Goal: Information Seeking & Learning: Learn about a topic

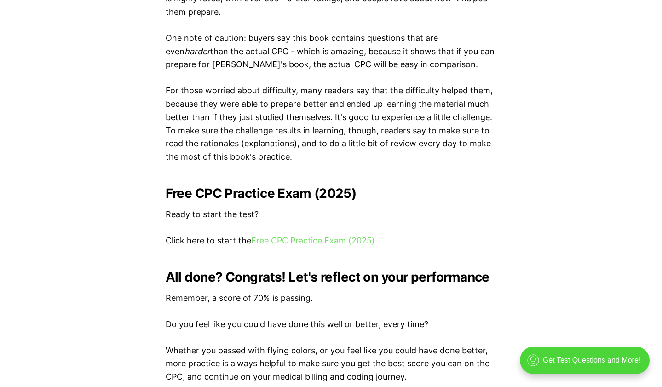
scroll to position [1840, 0]
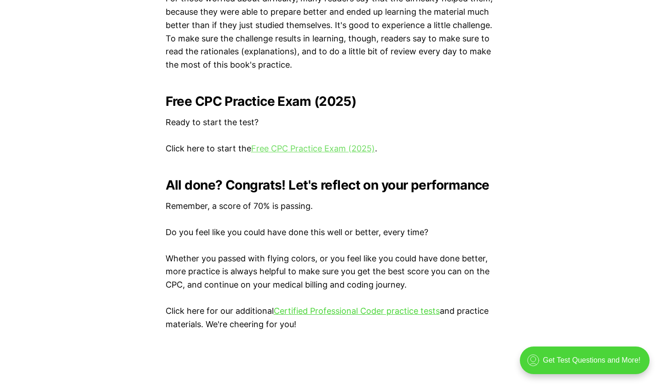
click at [284, 148] on link "Free CPC Practice Exam (2025)" at bounding box center [313, 149] width 124 height 10
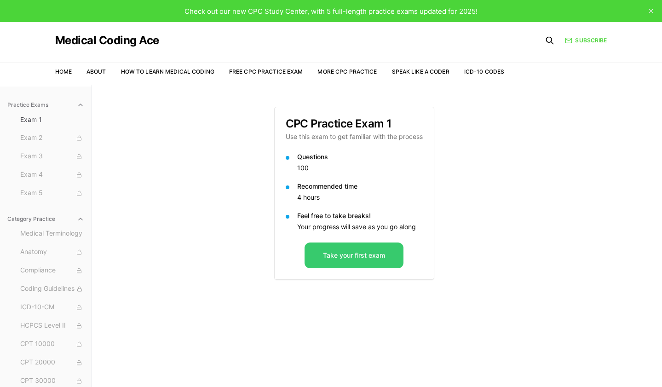
click at [326, 259] on button "Take your first exam" at bounding box center [354, 255] width 99 height 26
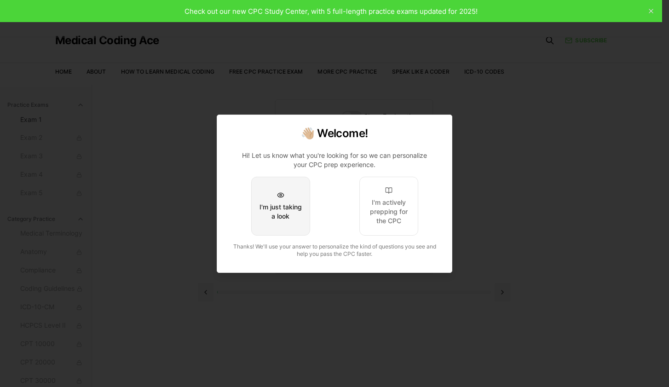
click at [292, 232] on button "I'm just taking a look" at bounding box center [280, 206] width 59 height 59
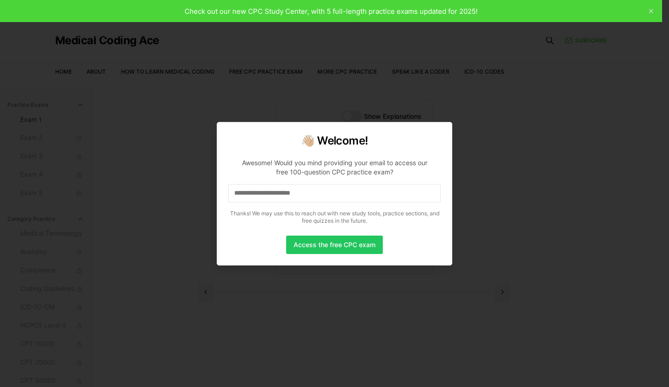
click at [324, 193] on input at bounding box center [334, 193] width 213 height 18
click at [334, 238] on button "Access the free CPC exam" at bounding box center [334, 245] width 97 height 18
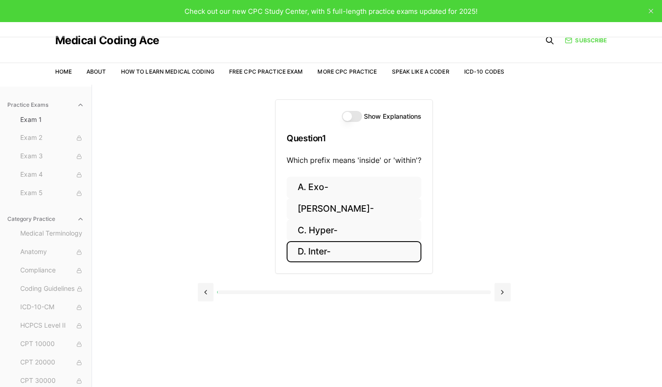
click at [328, 247] on button "D. Inter-" at bounding box center [354, 252] width 135 height 22
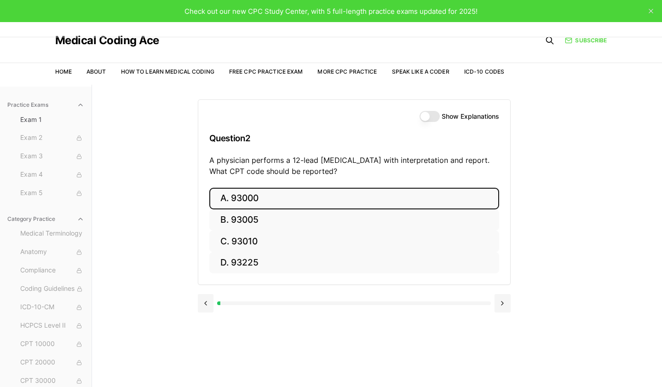
click at [229, 195] on button "A. 93000" at bounding box center [354, 199] width 290 height 22
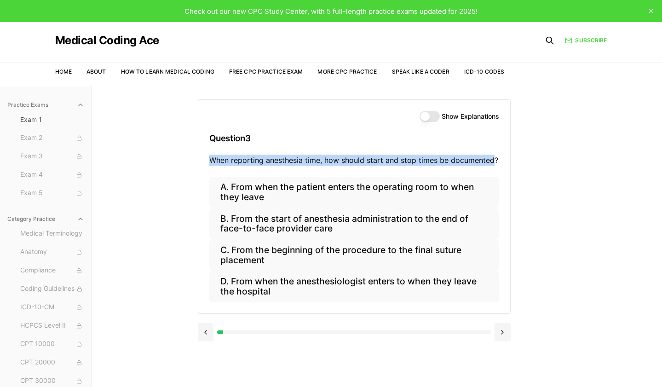
drag, startPoint x: 222, startPoint y: 161, endPoint x: 492, endPoint y: 165, distance: 270.5
click at [492, 165] on p "When reporting anesthesia time, how should start and stop times be documented?" at bounding box center [354, 160] width 290 height 11
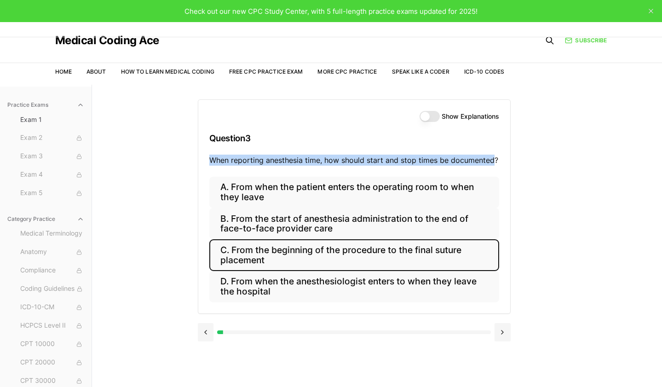
click at [350, 256] on button "C. From the beginning of the procedure to the final suture placement" at bounding box center [354, 254] width 290 height 31
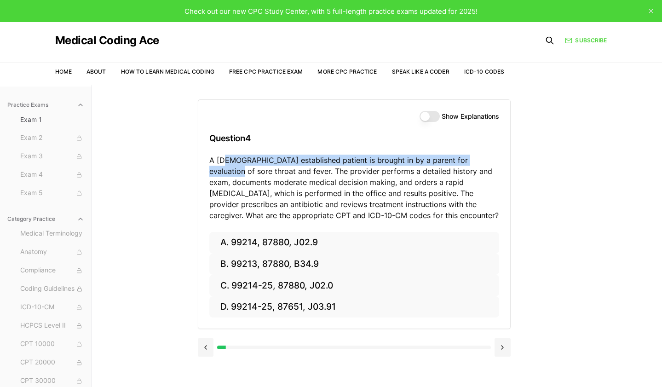
drag, startPoint x: 231, startPoint y: 162, endPoint x: 489, endPoint y: 158, distance: 257.7
click at [489, 158] on p "A 6-year-old established patient is brought in by a parent for evaluation of so…" at bounding box center [354, 188] width 290 height 66
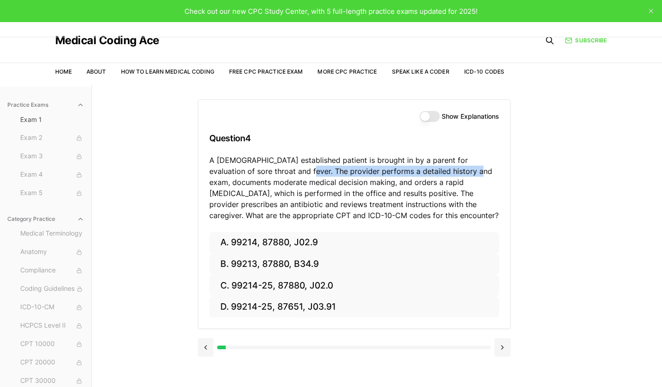
drag, startPoint x: 276, startPoint y: 175, endPoint x: 446, endPoint y: 172, distance: 170.7
click at [446, 172] on p "A 6-year-old established patient is brought in by a parent for evaluation of so…" at bounding box center [354, 188] width 290 height 66
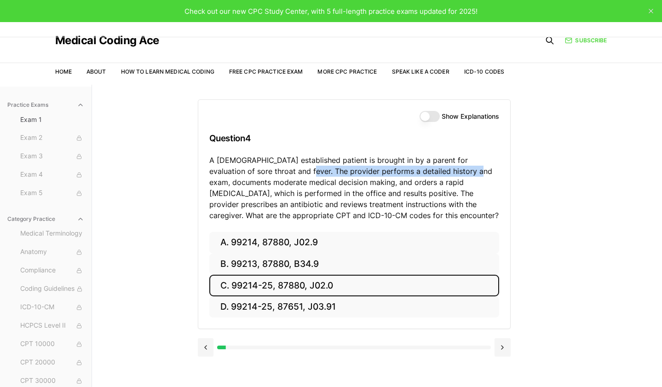
click at [227, 280] on button "C. 99214-25, 87880, J02.0" at bounding box center [354, 286] width 290 height 22
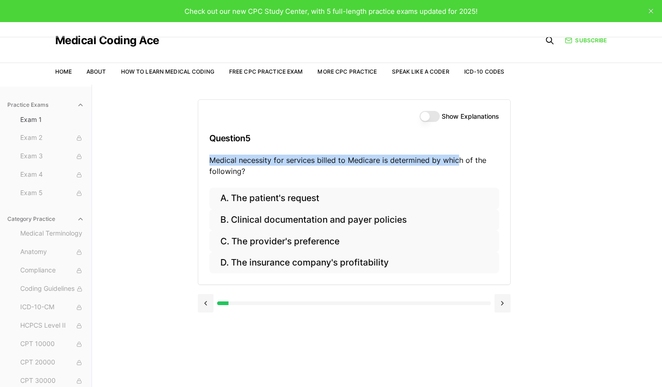
drag, startPoint x: 205, startPoint y: 161, endPoint x: 457, endPoint y: 156, distance: 251.7
click at [457, 156] on div "Show Explanations Question 5 Medical necessity for services billed to Medicare …" at bounding box center [354, 144] width 312 height 88
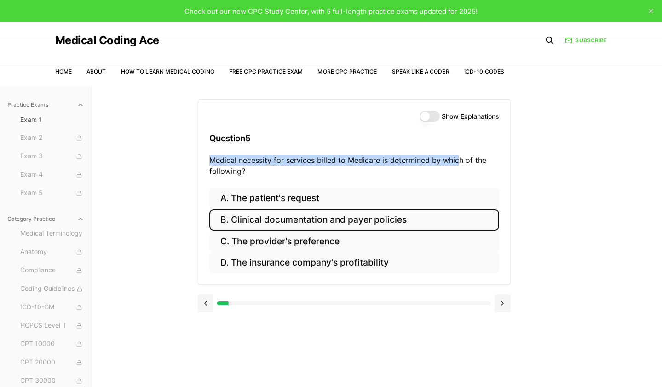
click at [236, 223] on button "B. Clinical documentation and payer policies" at bounding box center [354, 220] width 290 height 22
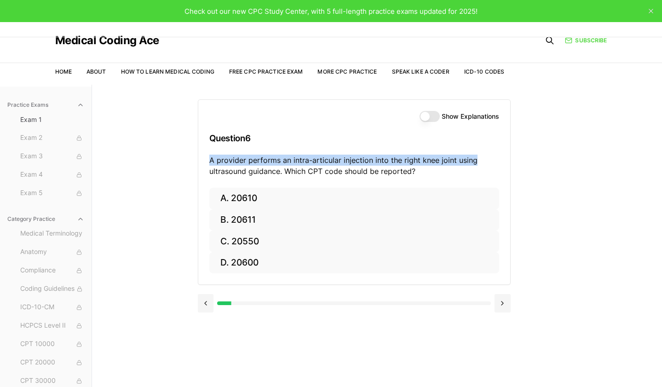
drag, startPoint x: 208, startPoint y: 159, endPoint x: 477, endPoint y: 161, distance: 269.1
click at [477, 161] on div "Show Explanations Question 6 A provider performs an intra-articular injection i…" at bounding box center [354, 144] width 312 height 88
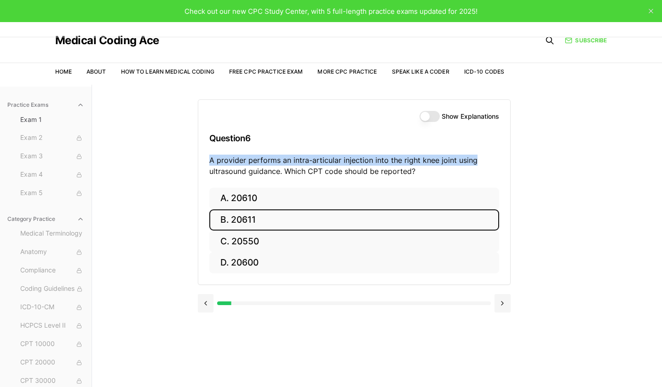
click at [374, 219] on button "B. 20611" at bounding box center [354, 220] width 290 height 22
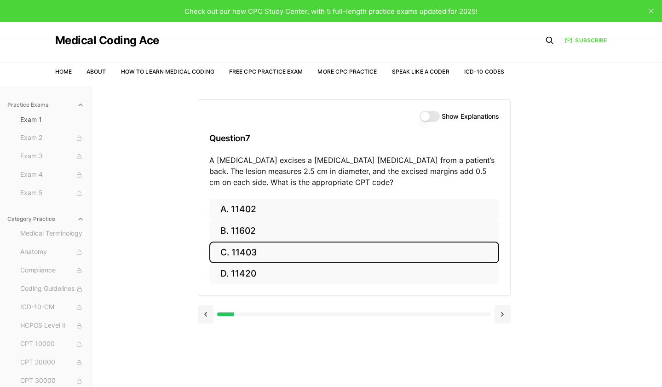
click at [263, 252] on button "C. 11403" at bounding box center [354, 253] width 290 height 22
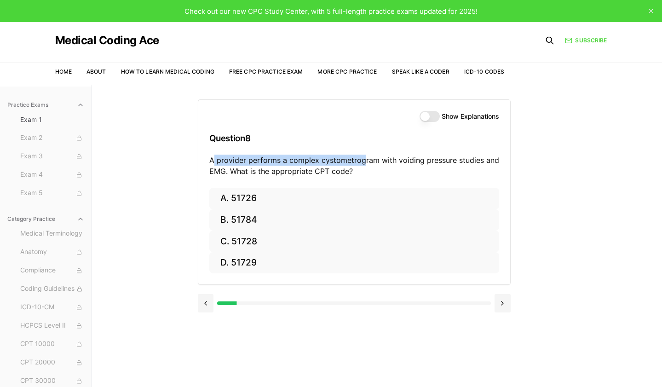
drag, startPoint x: 214, startPoint y: 160, endPoint x: 361, endPoint y: 157, distance: 147.2
click at [361, 157] on p "A provider performs a complex cystometrogram with voiding pressure studies and …" at bounding box center [354, 166] width 290 height 22
click at [432, 114] on button "Show Explanations" at bounding box center [430, 116] width 20 height 11
click at [206, 307] on button at bounding box center [206, 303] width 16 height 18
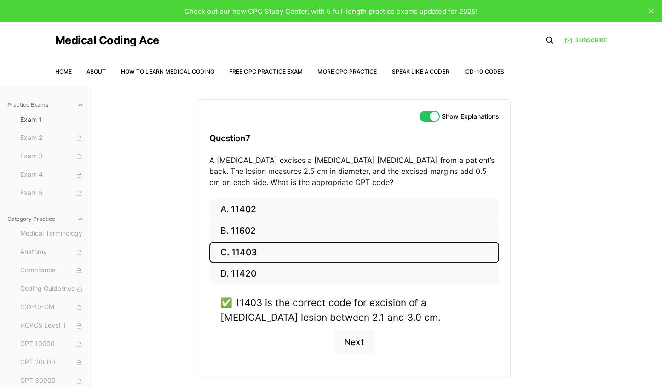
scroll to position [46, 0]
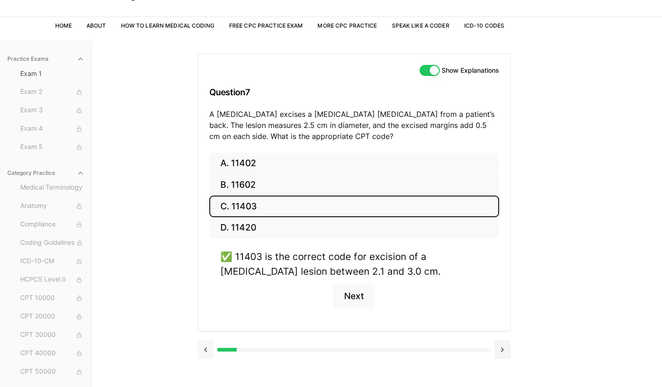
click at [201, 342] on button at bounding box center [206, 349] width 16 height 18
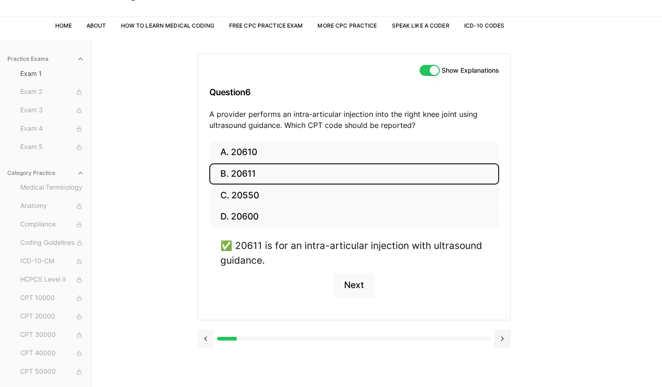
click at [204, 337] on button at bounding box center [206, 338] width 16 height 18
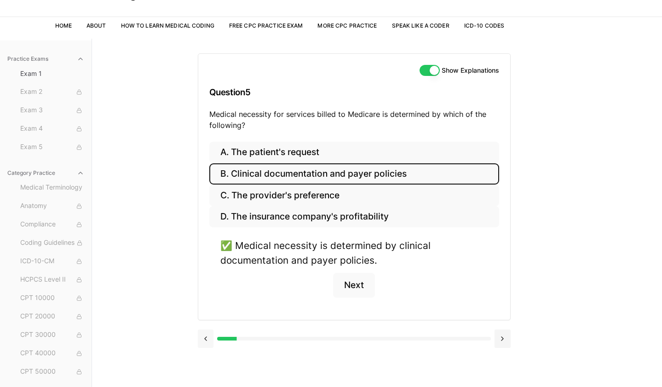
click at [204, 337] on button at bounding box center [206, 338] width 16 height 18
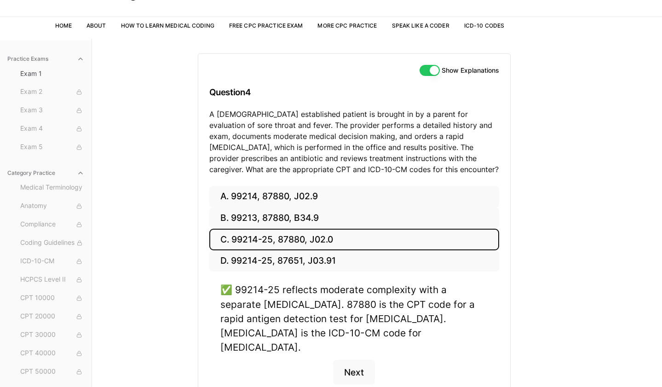
scroll to position [87, 0]
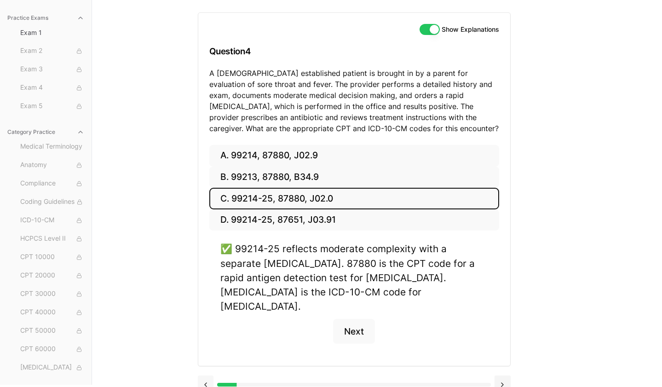
click at [203, 375] on button at bounding box center [206, 384] width 16 height 18
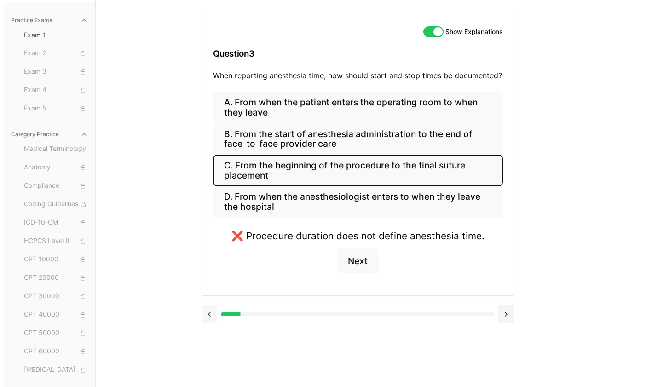
scroll to position [85, 0]
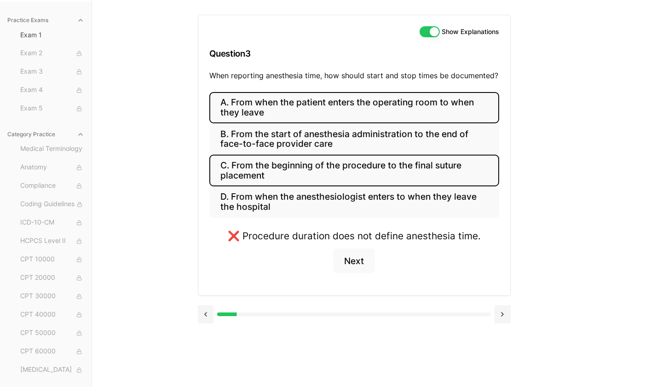
click at [259, 113] on button "A. From when the patient enters the operating room to when they leave" at bounding box center [354, 107] width 290 height 31
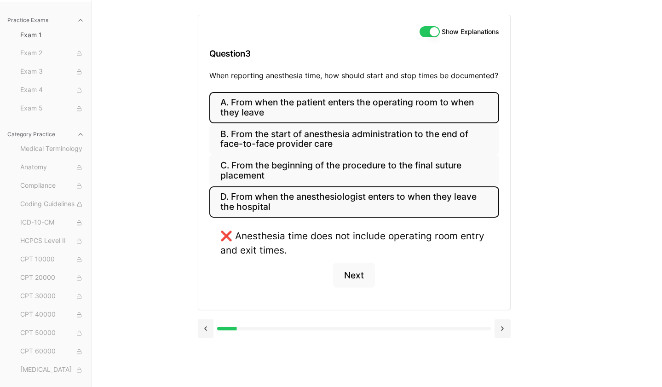
click at [241, 201] on button "D. From when the anesthesiologist enters to when they leave the hospital" at bounding box center [354, 201] width 290 height 31
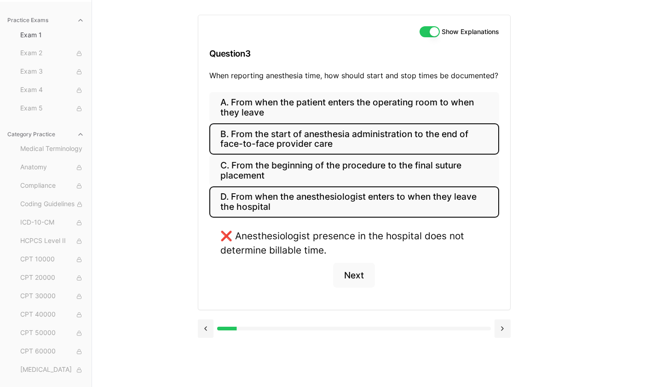
click at [245, 154] on button "B. From the start of anesthesia administration to the end of face-to-face provi…" at bounding box center [354, 138] width 290 height 31
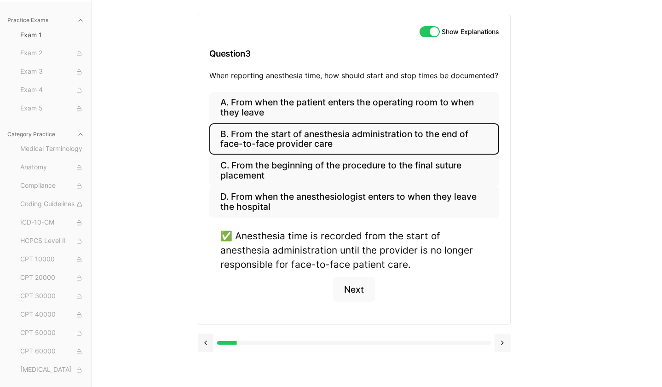
click at [503, 339] on button at bounding box center [503, 343] width 16 height 18
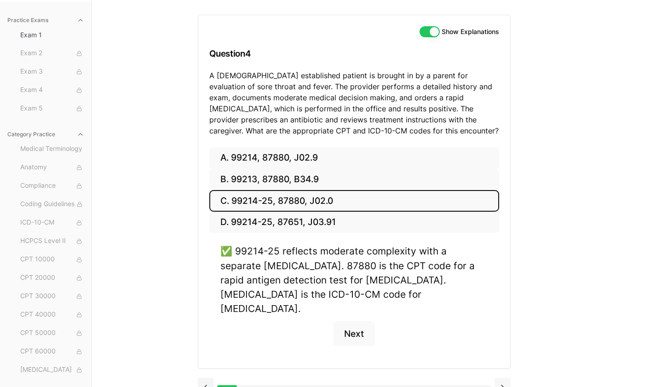
click at [503, 339] on div "A. 99214, 87880, J02.9 B. 99213, 87880, B34.9 C. 99214-25, 87880, J02.0 D. 9921…" at bounding box center [354, 257] width 312 height 221
click at [500, 378] on button at bounding box center [503, 387] width 16 height 18
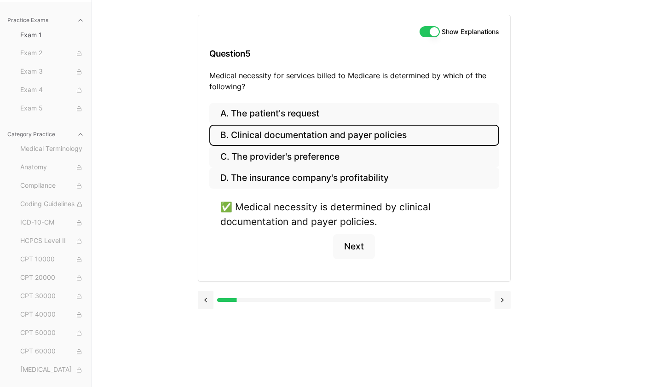
click at [507, 304] on button at bounding box center [503, 300] width 16 height 18
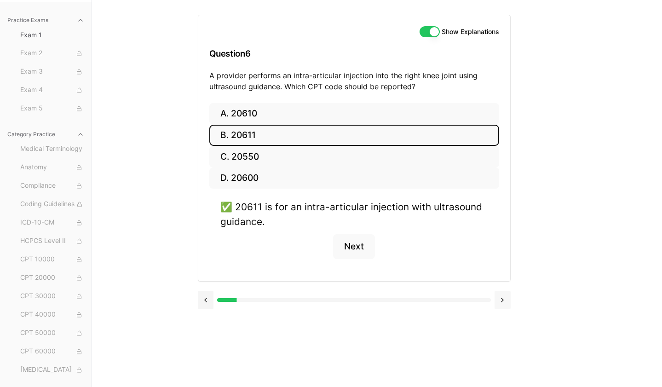
click at [507, 304] on button at bounding box center [503, 300] width 16 height 18
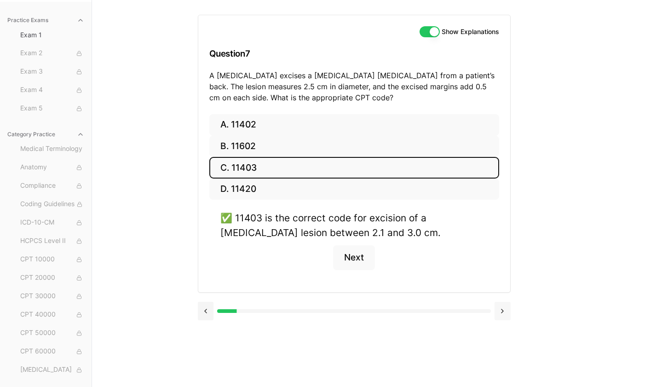
click at [507, 304] on button at bounding box center [503, 311] width 16 height 18
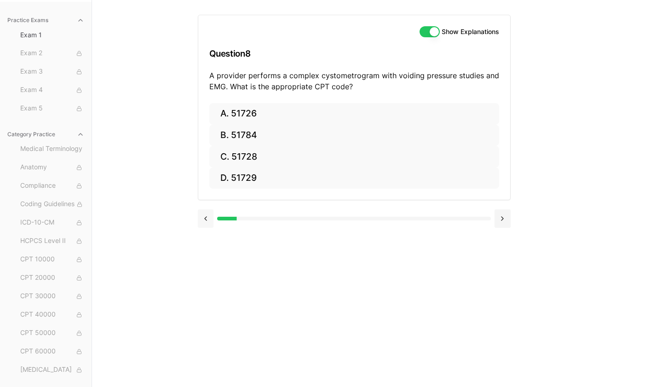
click at [207, 218] on button at bounding box center [206, 218] width 16 height 18
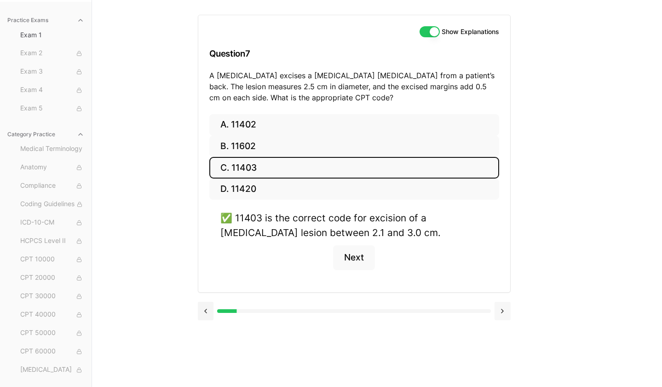
click at [502, 309] on button at bounding box center [503, 311] width 16 height 18
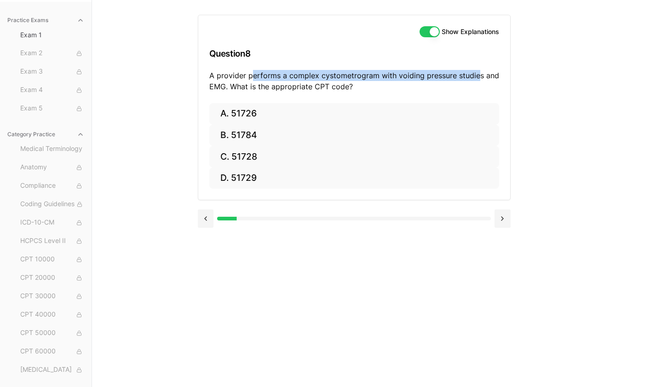
drag, startPoint x: 254, startPoint y: 75, endPoint x: 475, endPoint y: 75, distance: 220.4
click at [475, 75] on p "A provider performs a complex cystometrogram with voiding pressure studies and …" at bounding box center [354, 81] width 290 height 22
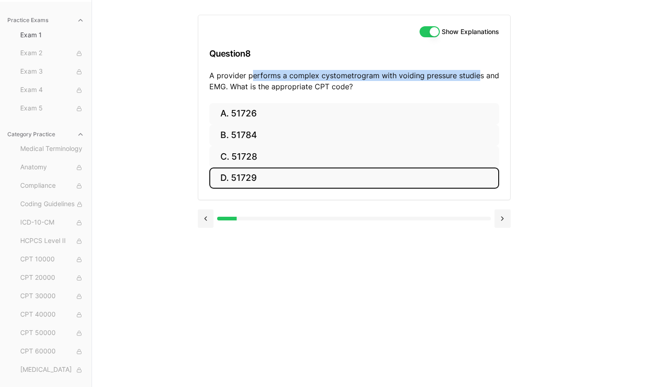
click at [282, 179] on button "D. 51729" at bounding box center [354, 178] width 290 height 22
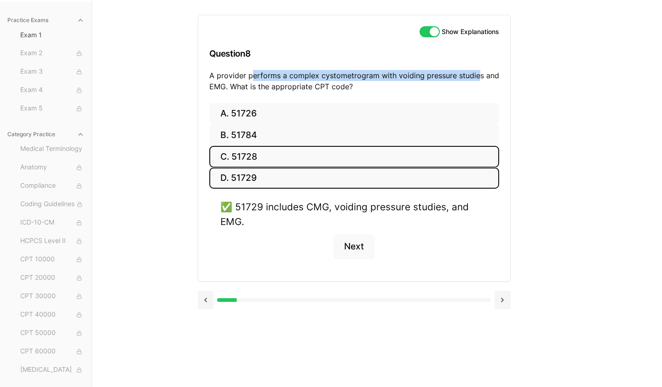
click at [274, 156] on button "C. 51728" at bounding box center [354, 157] width 290 height 22
click at [271, 167] on button "D. 51729" at bounding box center [354, 178] width 290 height 22
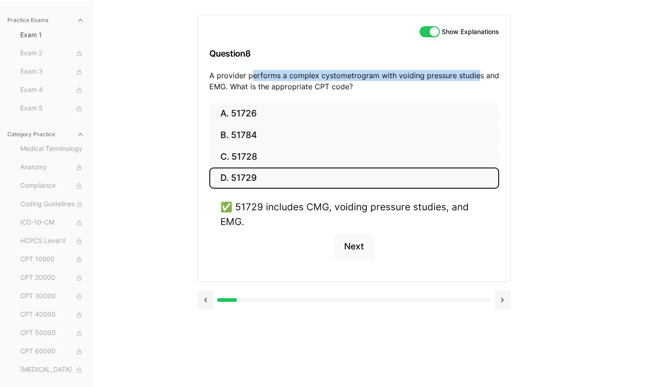
click at [271, 167] on button "D. 51729" at bounding box center [354, 178] width 290 height 22
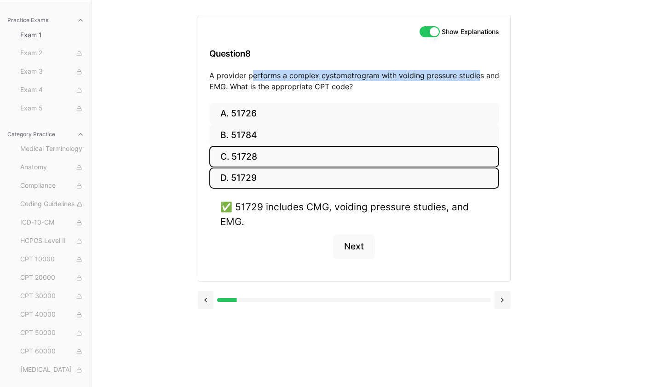
click at [296, 162] on button "C. 51728" at bounding box center [354, 157] width 290 height 22
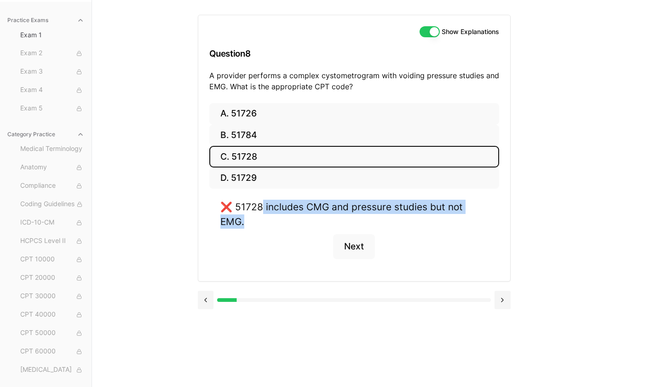
drag, startPoint x: 264, startPoint y: 206, endPoint x: 492, endPoint y: 208, distance: 227.7
click at [492, 208] on div "❌ 51728 includes CMG and pressure studies but not EMG. Next" at bounding box center [354, 235] width 290 height 70
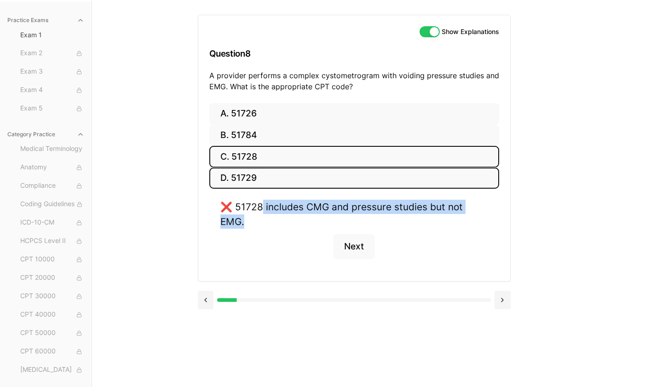
click at [230, 176] on button "D. 51729" at bounding box center [354, 178] width 290 height 22
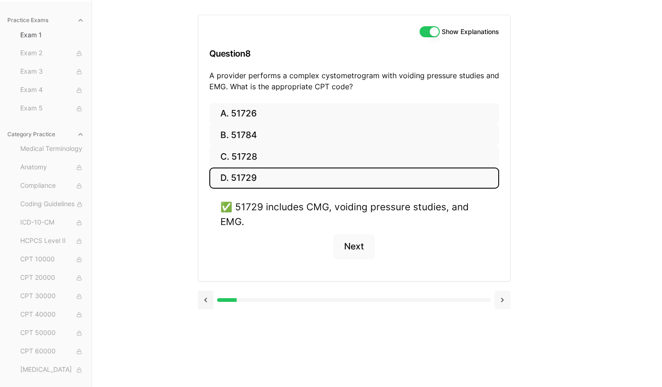
click at [507, 300] on button at bounding box center [503, 300] width 16 height 18
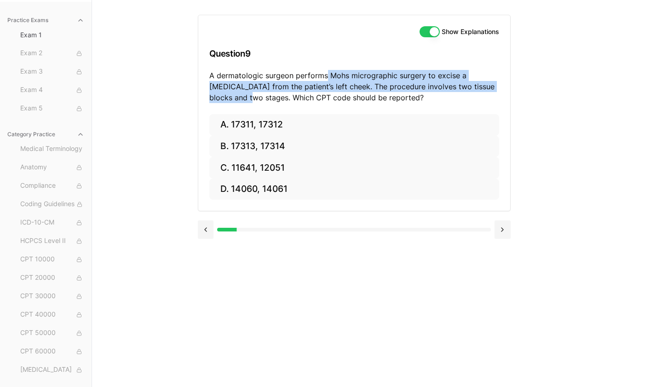
drag, startPoint x: 326, startPoint y: 75, endPoint x: 492, endPoint y: 91, distance: 167.3
click at [492, 91] on p "A dermatologic surgeon performs Mohs micrographic surgery to excise a basal cel…" at bounding box center [354, 86] width 290 height 33
drag, startPoint x: 273, startPoint y: 98, endPoint x: 377, endPoint y: 100, distance: 103.5
click at [377, 100] on p "A dermatologic surgeon performs Mohs micrographic surgery to excise a basal cel…" at bounding box center [354, 86] width 290 height 33
click at [325, 92] on p "A dermatologic surgeon performs Mohs micrographic surgery to excise a basal cel…" at bounding box center [354, 86] width 290 height 33
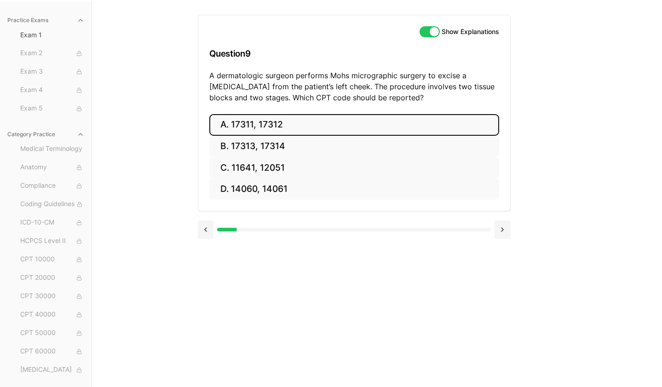
click at [232, 126] on button "A. 17311, 17312" at bounding box center [354, 125] width 290 height 22
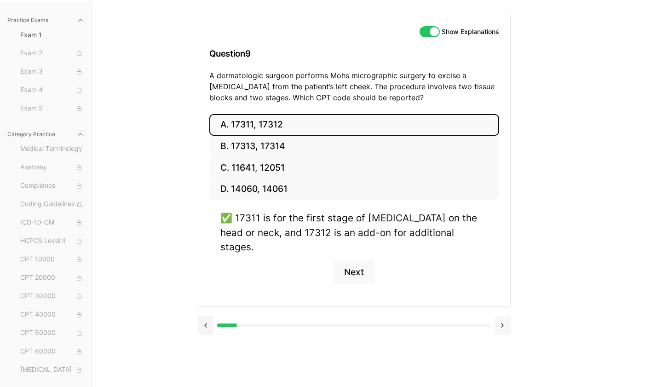
click at [506, 316] on button at bounding box center [503, 325] width 16 height 18
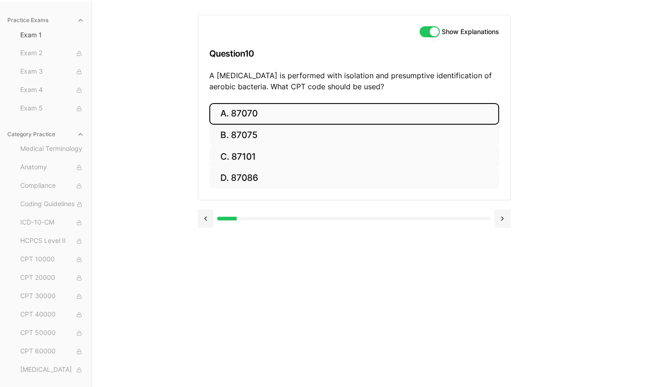
click at [313, 115] on button "A. 87070" at bounding box center [354, 114] width 290 height 22
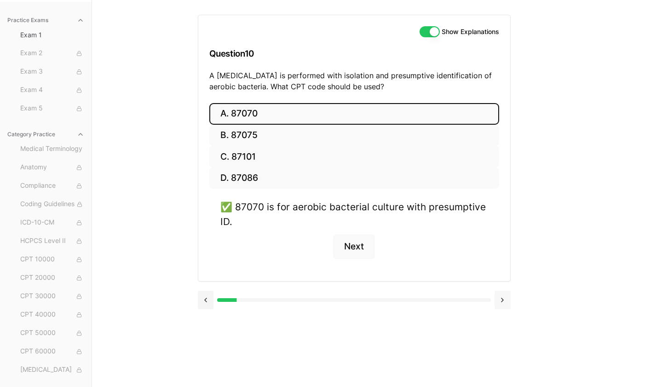
click at [497, 297] on button at bounding box center [503, 300] width 16 height 18
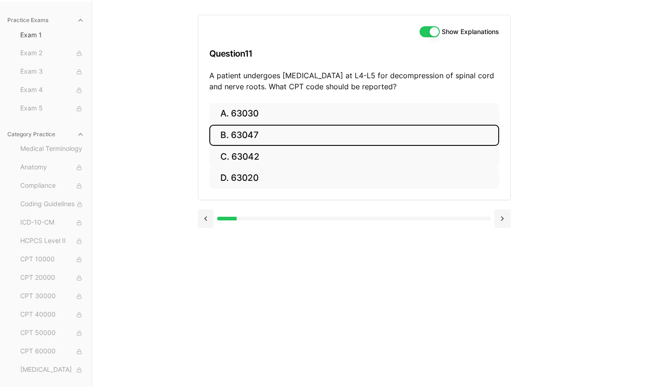
click at [311, 128] on button "B. 63047" at bounding box center [354, 136] width 290 height 22
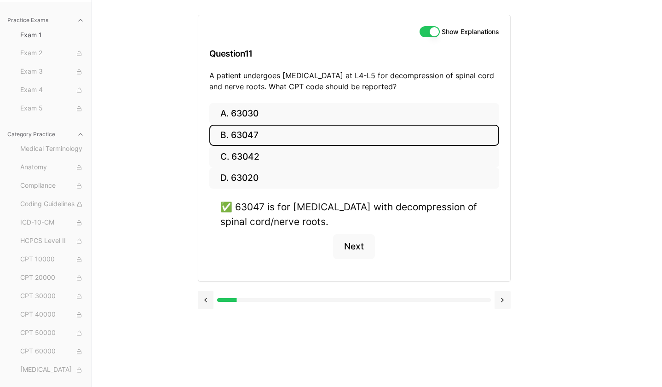
click at [505, 304] on button at bounding box center [503, 300] width 16 height 18
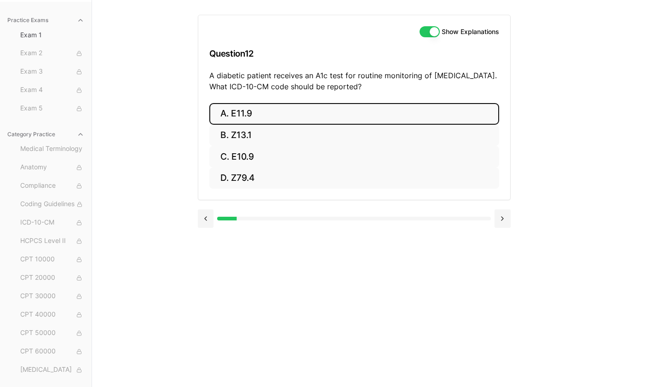
click at [245, 115] on button "A. E11.9" at bounding box center [354, 114] width 290 height 22
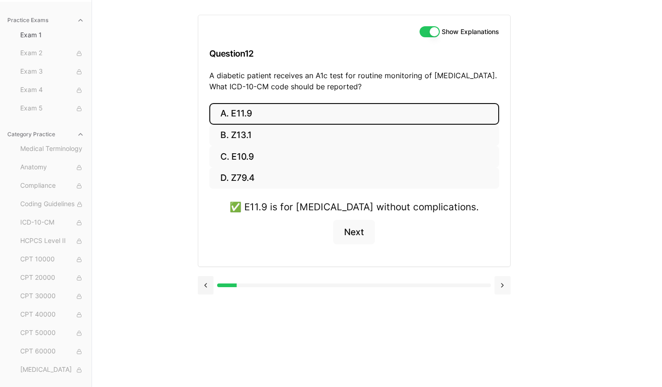
click at [499, 287] on button at bounding box center [503, 285] width 16 height 18
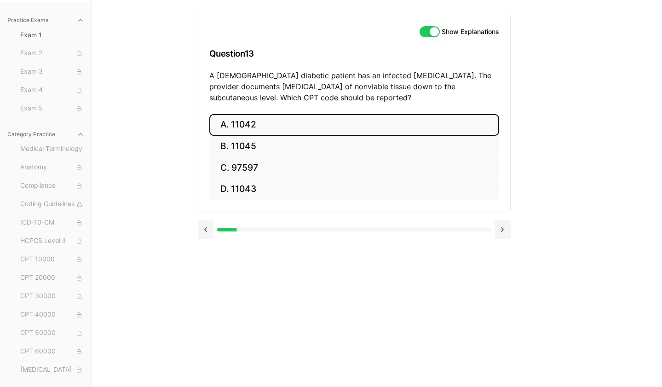
click at [266, 125] on button "A. 11042" at bounding box center [354, 125] width 290 height 22
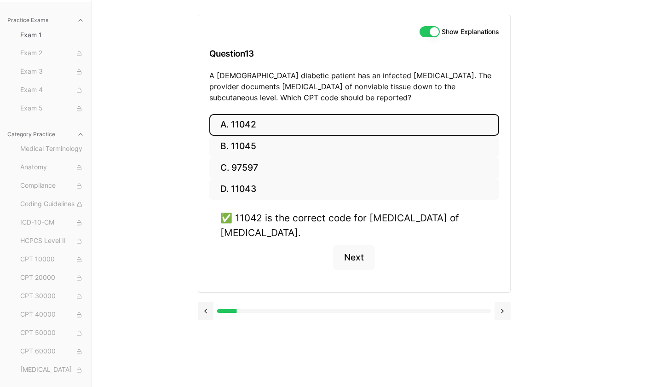
click at [503, 305] on button at bounding box center [503, 311] width 16 height 18
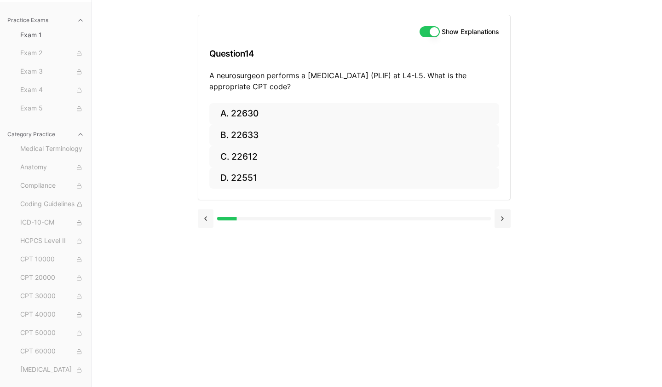
click at [209, 219] on button at bounding box center [206, 218] width 16 height 18
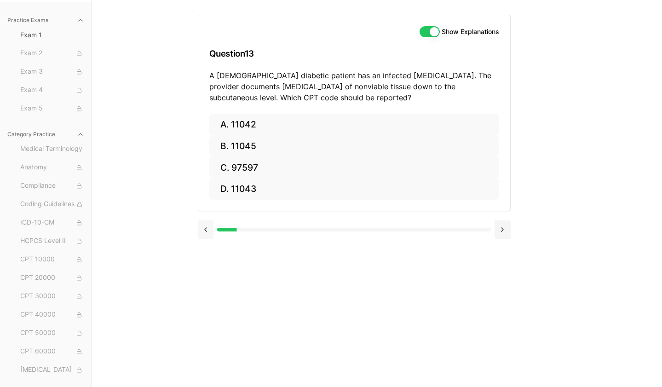
click at [203, 224] on button at bounding box center [206, 229] width 16 height 18
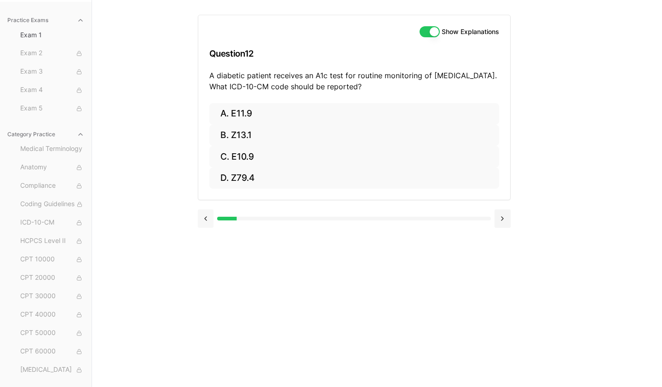
click at [212, 217] on button at bounding box center [206, 218] width 16 height 18
click at [207, 217] on button at bounding box center [206, 218] width 16 height 18
click at [207, 221] on button at bounding box center [206, 218] width 16 height 18
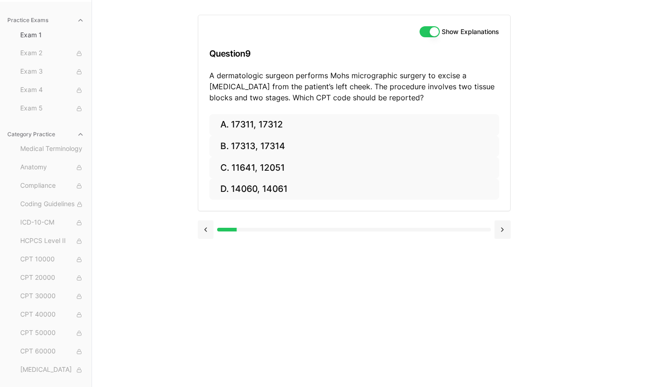
click at [205, 231] on button at bounding box center [206, 229] width 16 height 18
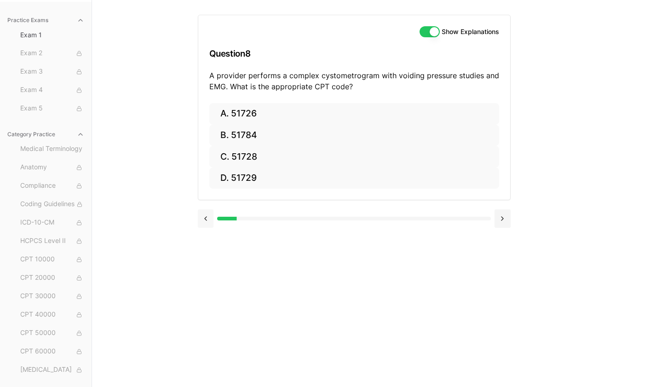
click at [209, 219] on button at bounding box center [206, 218] width 16 height 18
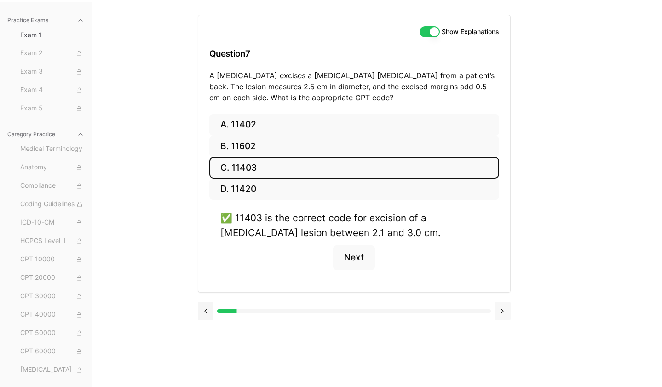
click at [503, 310] on button at bounding box center [503, 311] width 16 height 18
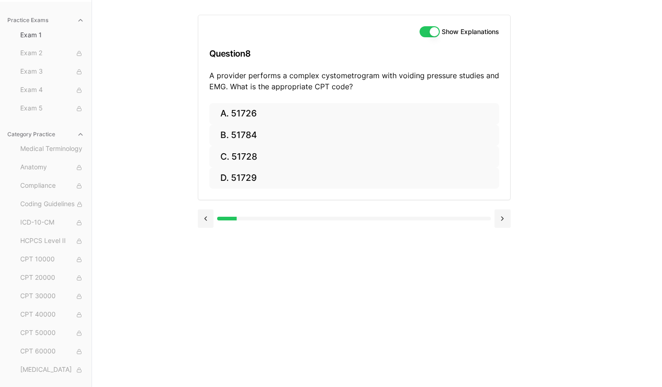
drag, startPoint x: 432, startPoint y: 278, endPoint x: 425, endPoint y: 275, distance: 7.6
click at [429, 276] on div "Show Explanations Question 8 A provider performs a complex cystometrogram with …" at bounding box center [377, 193] width 359 height 387
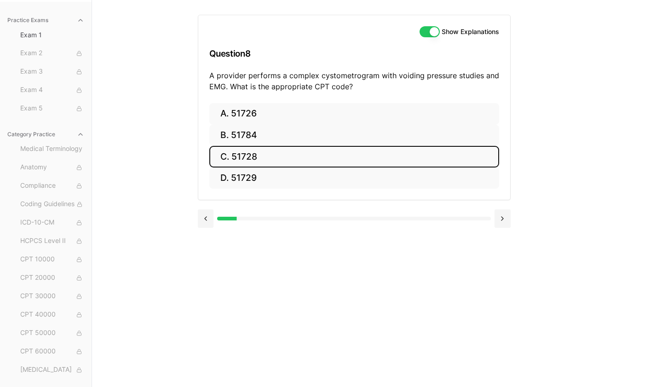
click at [411, 163] on button "C. 51728" at bounding box center [354, 157] width 290 height 22
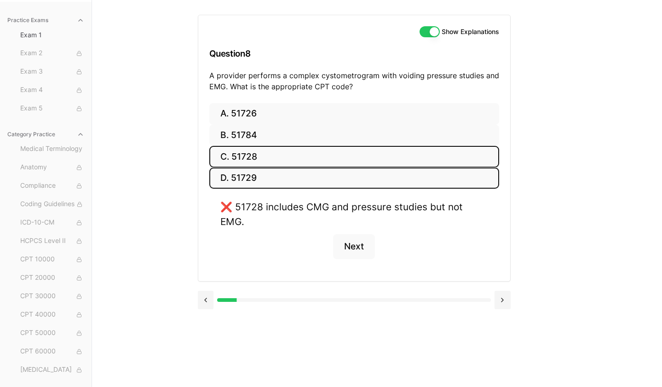
click at [395, 183] on button "D. 51729" at bounding box center [354, 178] width 290 height 22
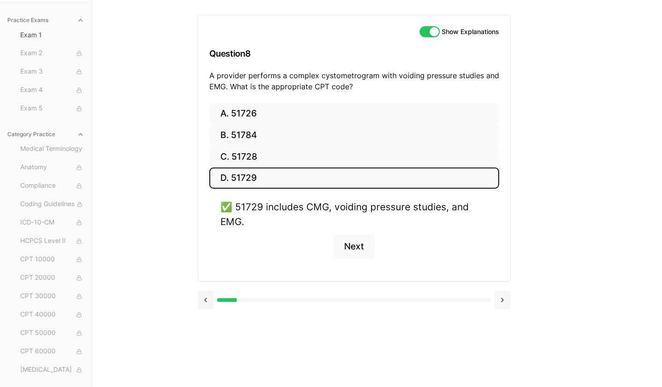
click at [502, 297] on button at bounding box center [503, 300] width 16 height 18
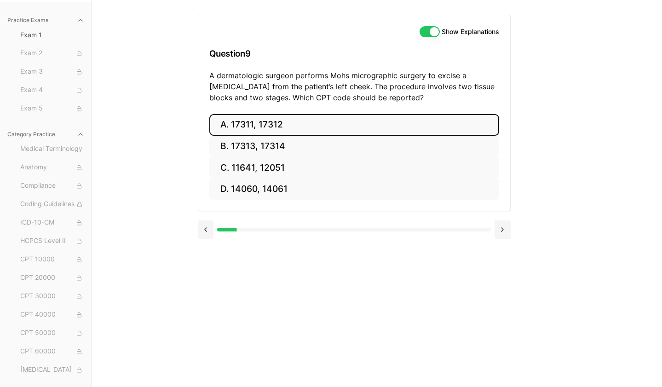
click at [273, 130] on button "A. 17311, 17312" at bounding box center [354, 125] width 290 height 22
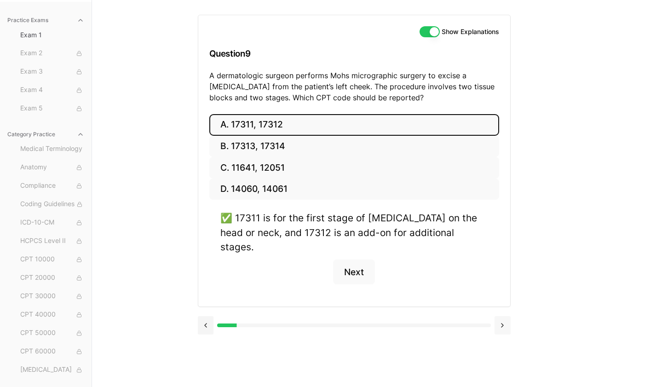
click at [506, 316] on button at bounding box center [503, 325] width 16 height 18
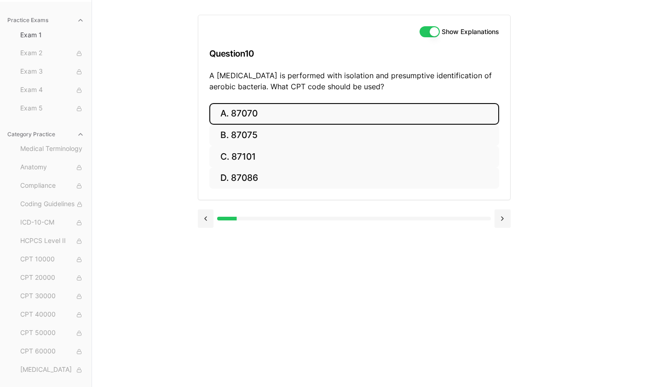
click at [287, 123] on button "A. 87070" at bounding box center [354, 114] width 290 height 22
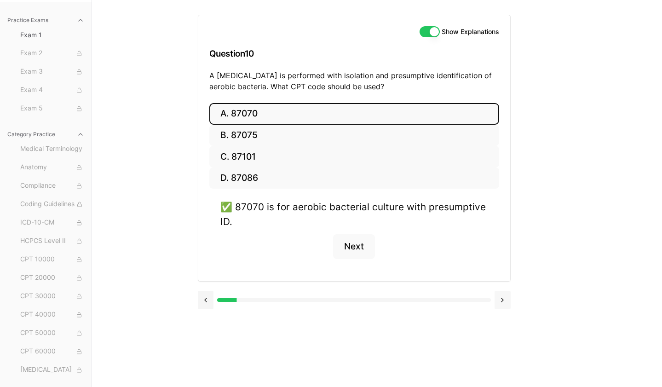
click at [502, 298] on button at bounding box center [503, 300] width 16 height 18
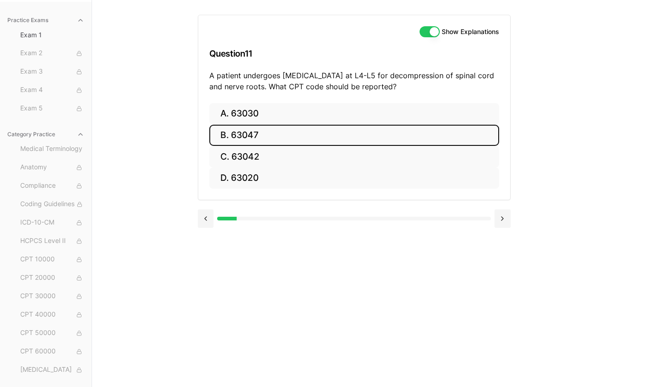
click at [256, 139] on button "B. 63047" at bounding box center [354, 136] width 290 height 22
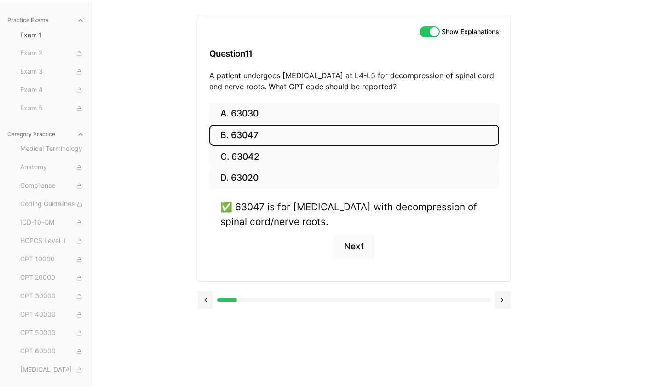
click at [507, 309] on div at bounding box center [354, 299] width 313 height 35
click at [502, 300] on button at bounding box center [503, 300] width 16 height 18
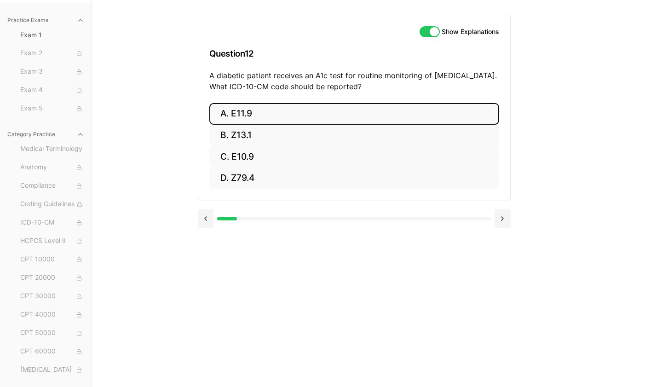
click at [247, 114] on button "A. E11.9" at bounding box center [354, 114] width 290 height 22
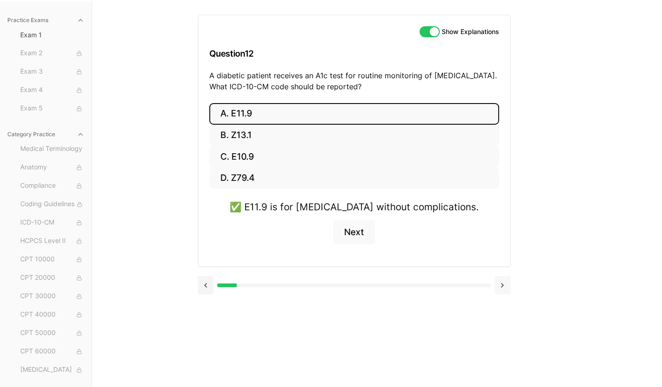
click at [506, 286] on button at bounding box center [503, 285] width 16 height 18
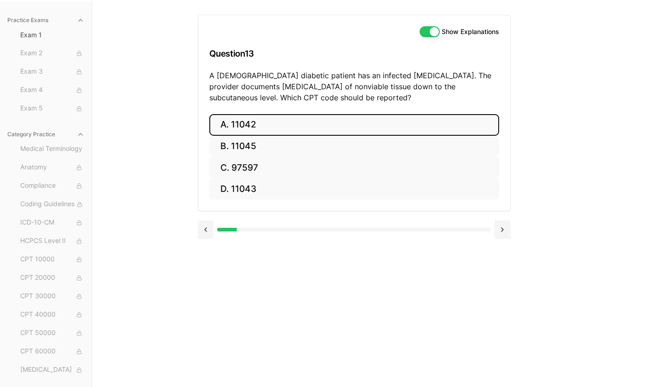
click at [237, 122] on button "A. 11042" at bounding box center [354, 125] width 290 height 22
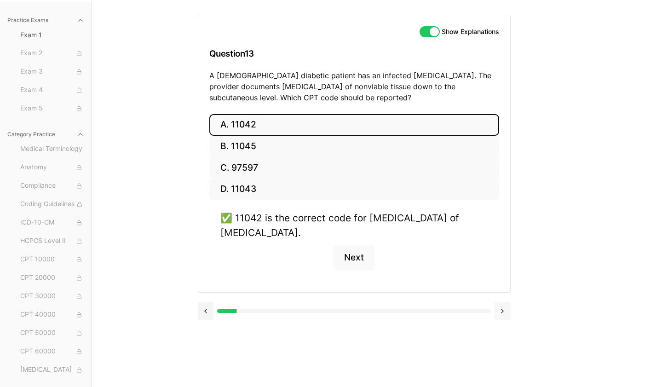
click at [499, 317] on button at bounding box center [503, 311] width 16 height 18
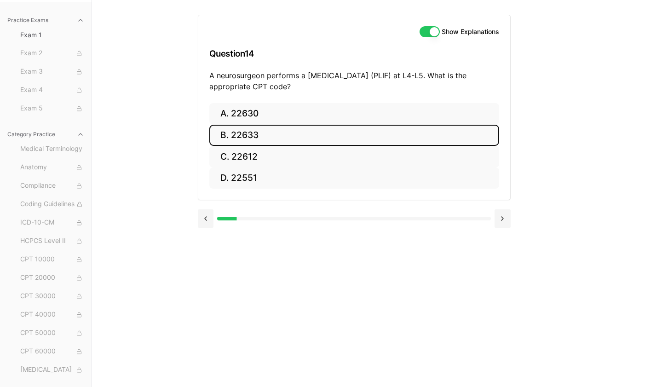
click at [460, 137] on button "B. 22633" at bounding box center [354, 136] width 290 height 22
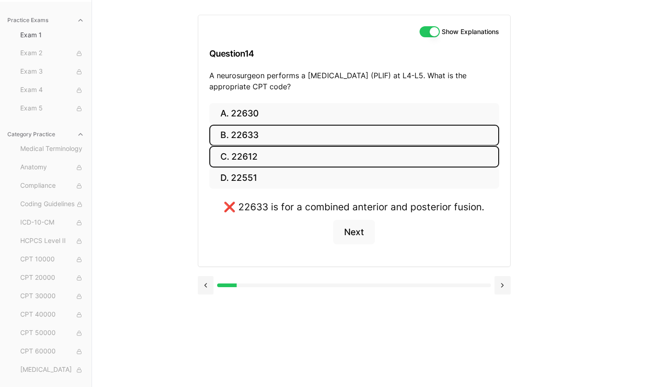
click at [352, 158] on button "C. 22612" at bounding box center [354, 157] width 290 height 22
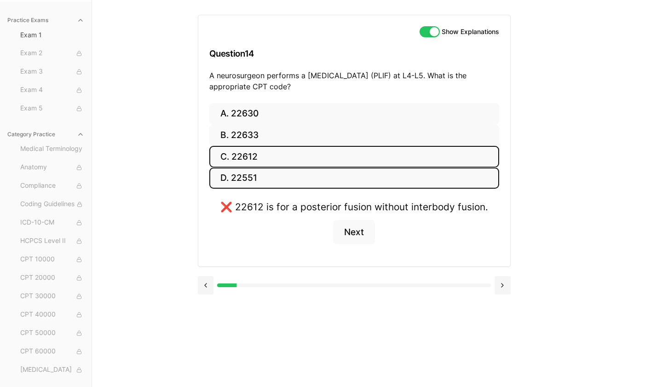
click at [259, 175] on button "D. 22551" at bounding box center [354, 178] width 290 height 22
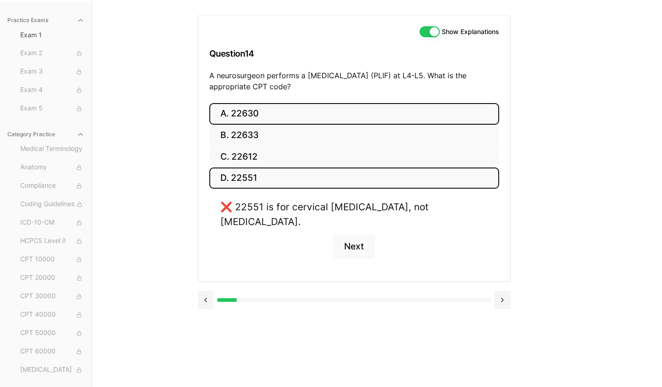
click at [263, 112] on button "A. 22630" at bounding box center [354, 114] width 290 height 22
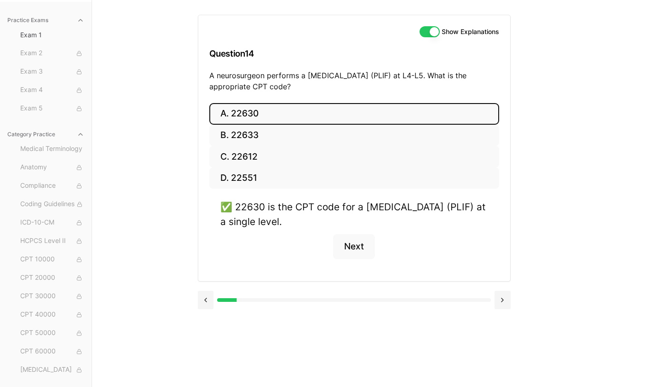
click at [634, 277] on div "Practice Exams Exam 1 Exam 2 Exam 3 Exam 4 Exam 5 Category Practice Medical Ter…" at bounding box center [331, 193] width 662 height 387
click at [505, 305] on button at bounding box center [503, 300] width 16 height 18
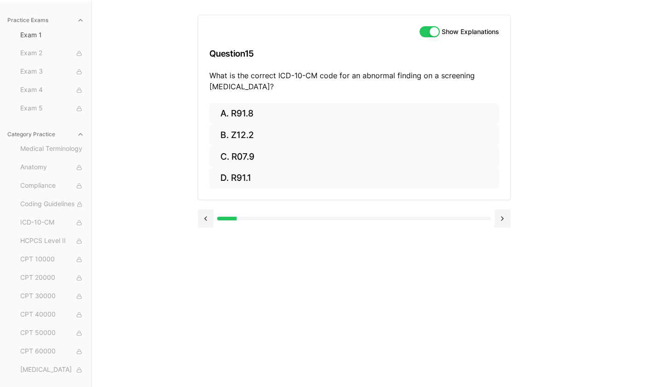
click at [277, 276] on div "Show Explanations Question 15 What is the correct ICD-10-CM code for an abnorma…" at bounding box center [377, 193] width 359 height 387
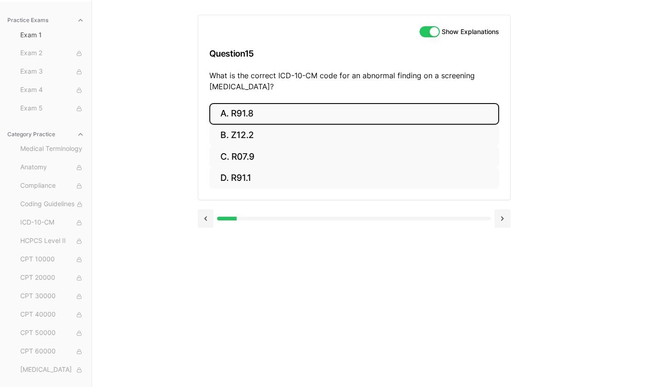
click at [233, 108] on button "A. R91.8" at bounding box center [354, 114] width 290 height 22
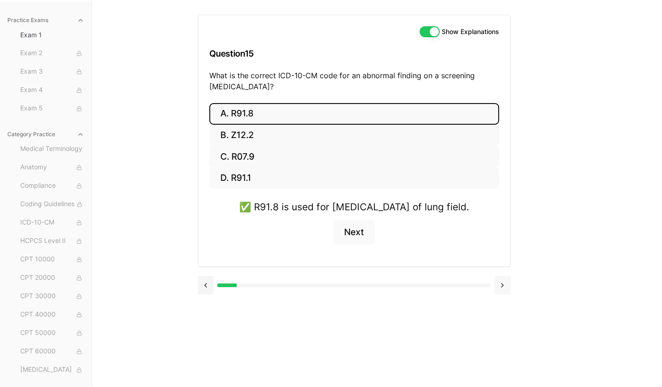
click at [505, 294] on button at bounding box center [503, 285] width 16 height 18
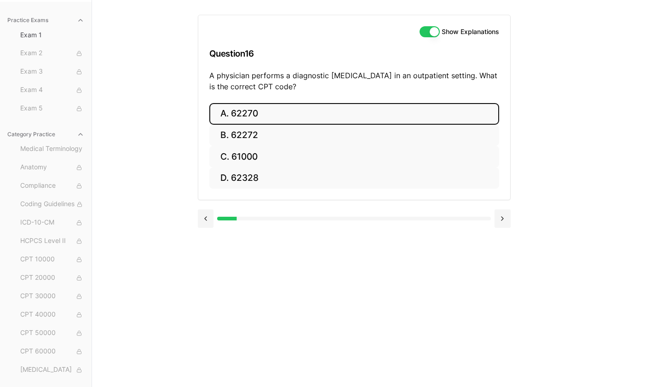
click at [361, 113] on button "A. 62270" at bounding box center [354, 114] width 290 height 22
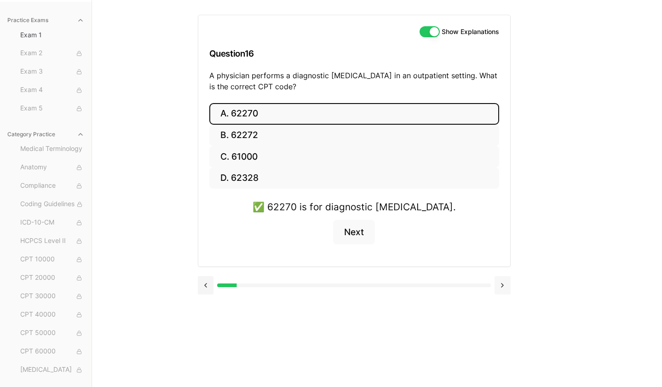
click at [504, 289] on button at bounding box center [503, 285] width 16 height 18
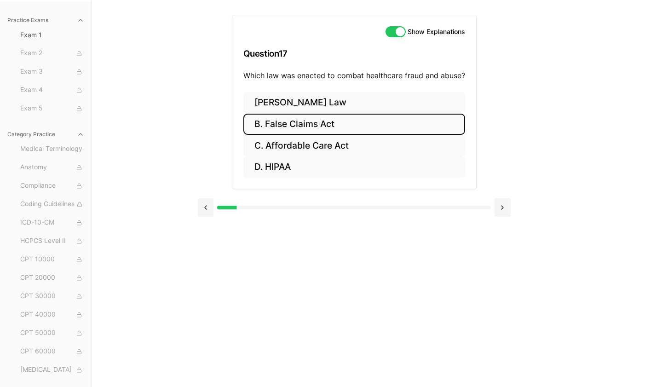
click at [400, 129] on button "B. False Claims Act" at bounding box center [354, 125] width 222 height 22
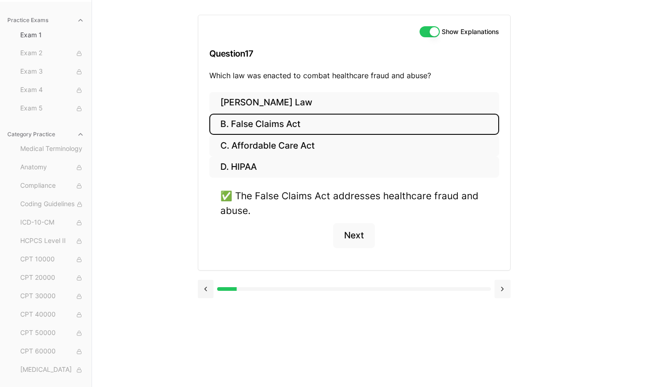
click at [501, 285] on button at bounding box center [503, 289] width 16 height 18
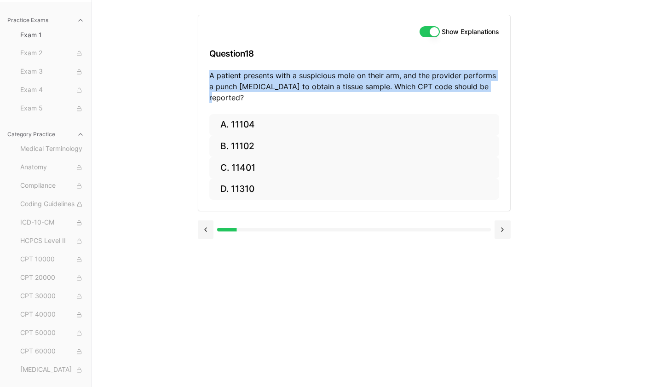
drag, startPoint x: 207, startPoint y: 76, endPoint x: 500, endPoint y: 86, distance: 292.8
click at [500, 86] on div "Show Explanations Question 18 A patient presents with a suspicious mole on thei…" at bounding box center [354, 64] width 312 height 99
click at [243, 77] on p "A patient presents with a suspicious mole on their arm, and the provider perfor…" at bounding box center [354, 86] width 290 height 33
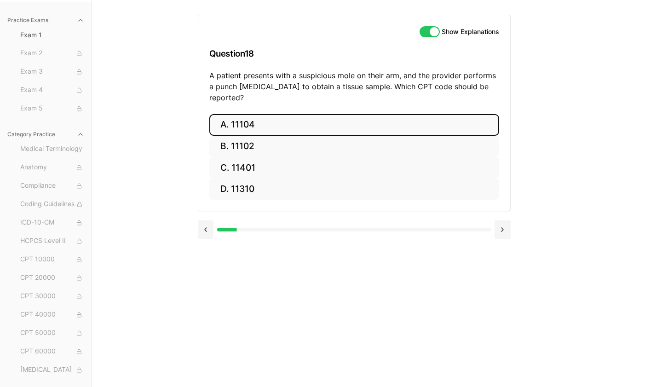
click at [230, 115] on button "A. 11104" at bounding box center [354, 125] width 290 height 22
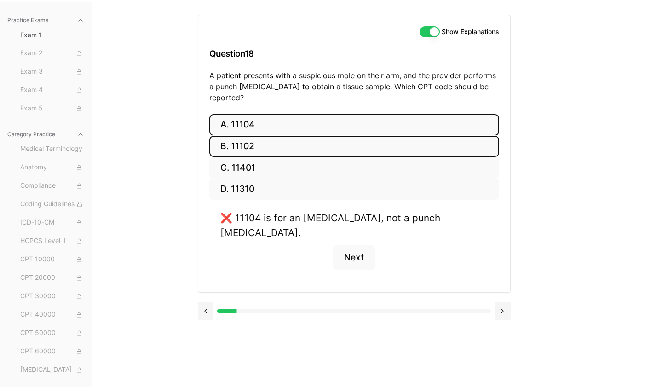
click at [255, 139] on button "B. 11102" at bounding box center [354, 147] width 290 height 22
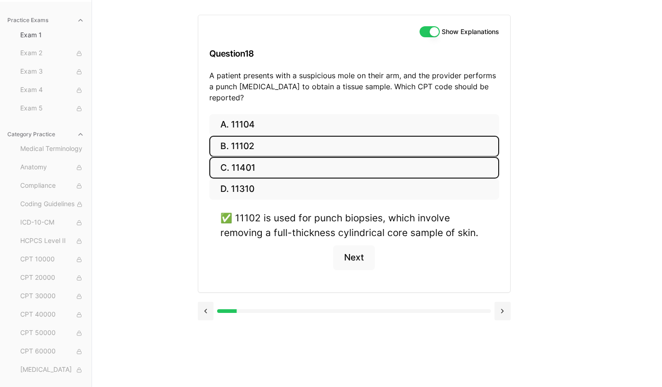
click at [358, 157] on button "C. 11401" at bounding box center [354, 168] width 290 height 22
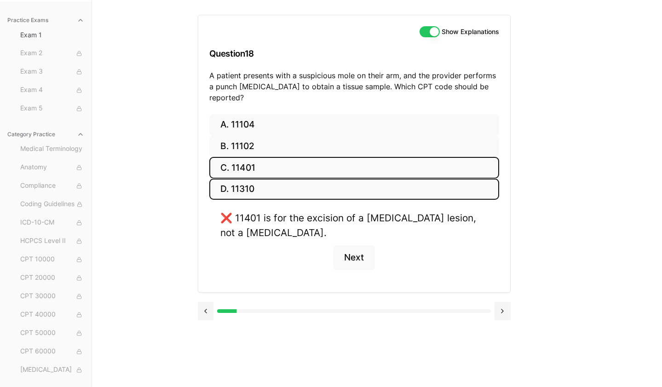
click at [345, 179] on button "D. 11310" at bounding box center [354, 190] width 290 height 22
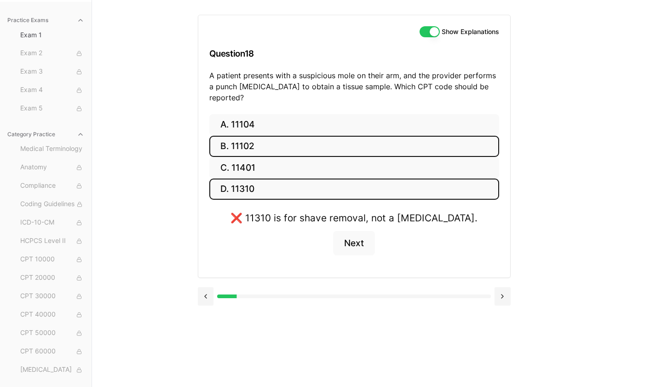
click at [342, 136] on button "B. 11102" at bounding box center [354, 147] width 290 height 22
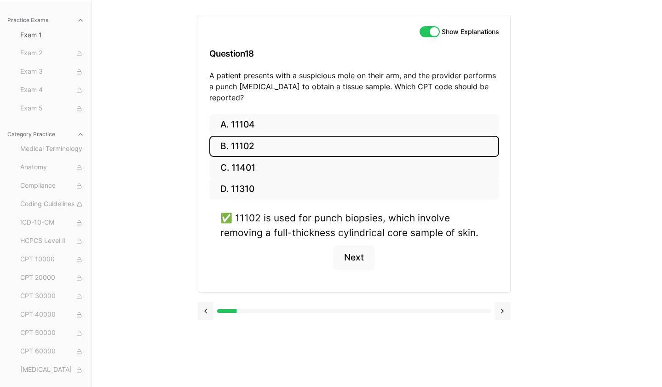
click at [500, 302] on button at bounding box center [503, 311] width 16 height 18
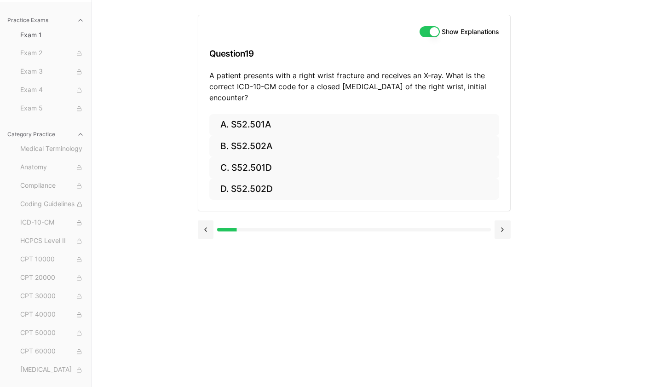
drag, startPoint x: 205, startPoint y: 80, endPoint x: 457, endPoint y: 101, distance: 253.5
click at [457, 101] on div "Show Explanations Question 19 A patient presents with a right wrist fracture an…" at bounding box center [354, 64] width 312 height 99
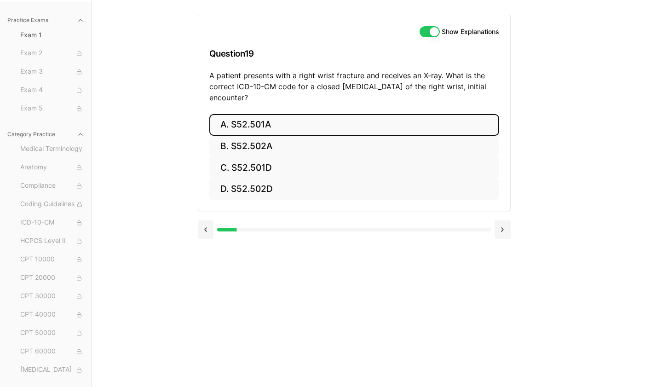
click at [347, 121] on button "A. S52.501A" at bounding box center [354, 125] width 290 height 22
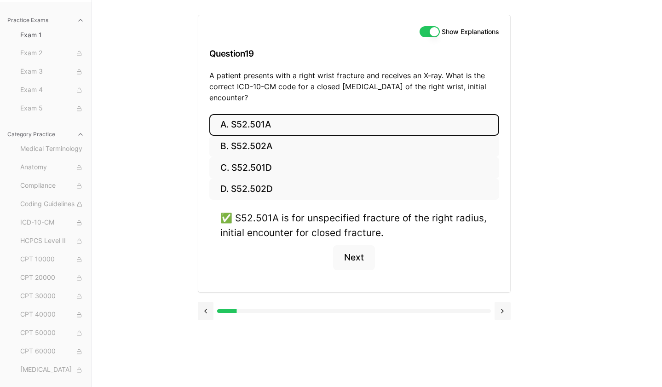
click at [495, 311] on button at bounding box center [503, 311] width 16 height 18
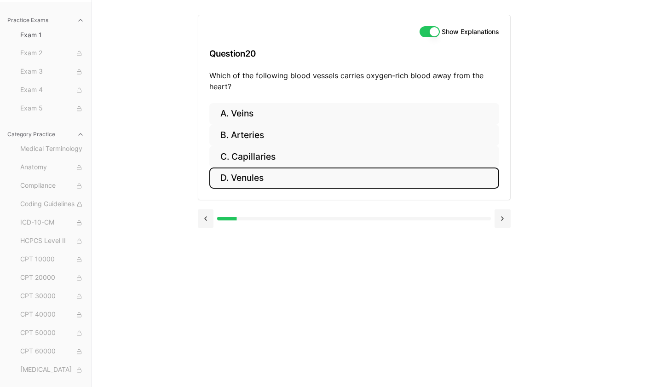
click at [256, 181] on button "D. Venules" at bounding box center [354, 178] width 290 height 22
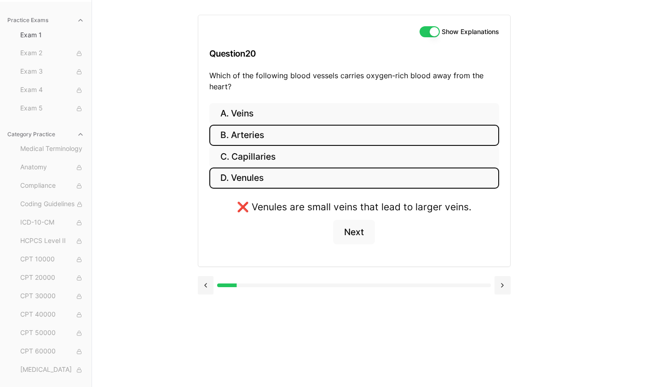
click at [248, 138] on button "B. Arteries" at bounding box center [354, 136] width 290 height 22
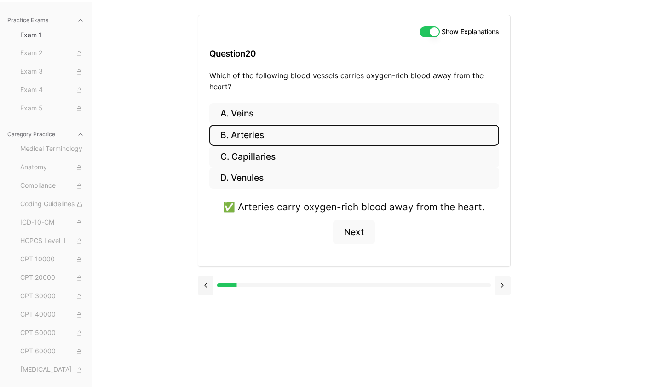
click at [504, 289] on button at bounding box center [503, 285] width 16 height 18
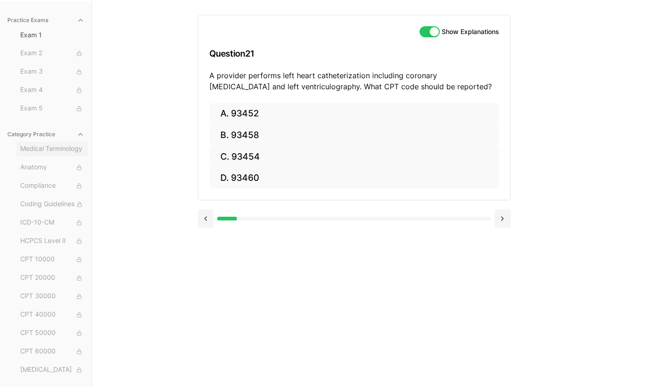
click at [49, 150] on span "Medical Terminology" at bounding box center [52, 149] width 64 height 10
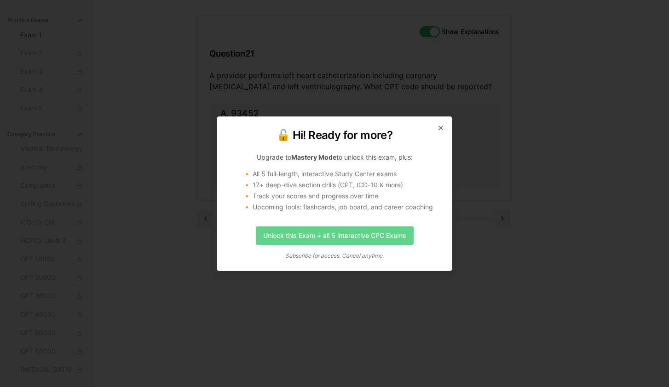
click at [296, 235] on link "Unlock this Exam + all 5 interactive CPC Exams" at bounding box center [335, 235] width 158 height 18
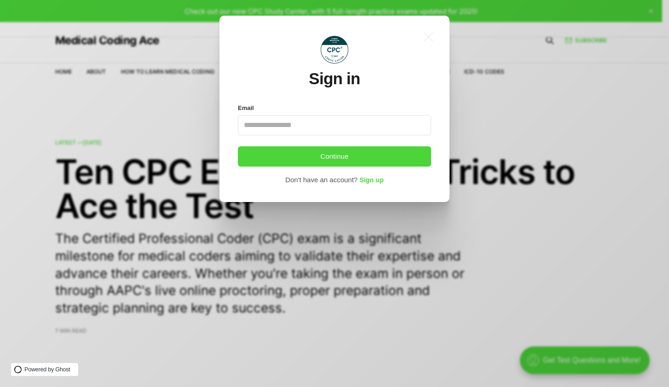
click at [263, 127] on input "Email" at bounding box center [334, 125] width 193 height 20
click at [263, 123] on input "Email" at bounding box center [334, 125] width 193 height 20
click at [427, 34] on icon ".a{fill:none;stroke:currentColor;stroke-linecap:round;stroke-linejoin:round;str…" at bounding box center [428, 37] width 20 height 20
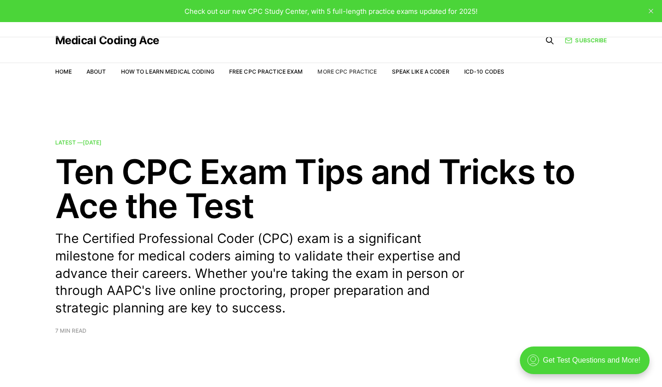
click at [342, 74] on link "More CPC Practice" at bounding box center [346, 71] width 59 height 7
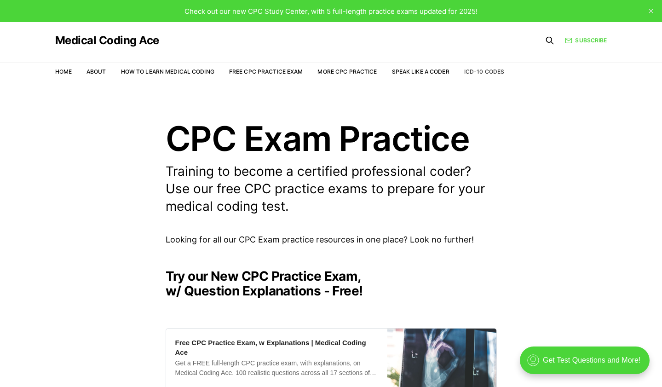
click at [486, 70] on link "ICD-10 Codes" at bounding box center [484, 71] width 40 height 7
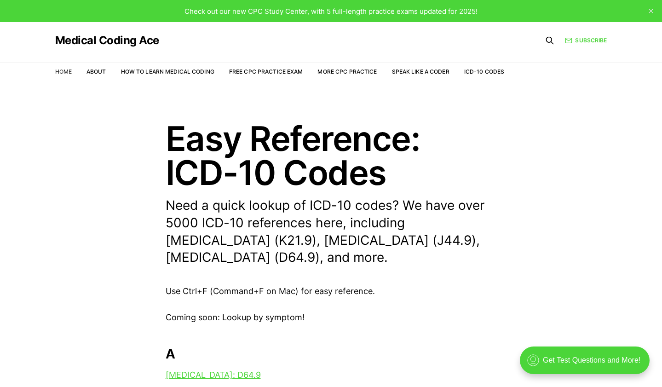
click at [57, 73] on link "Home" at bounding box center [63, 71] width 17 height 7
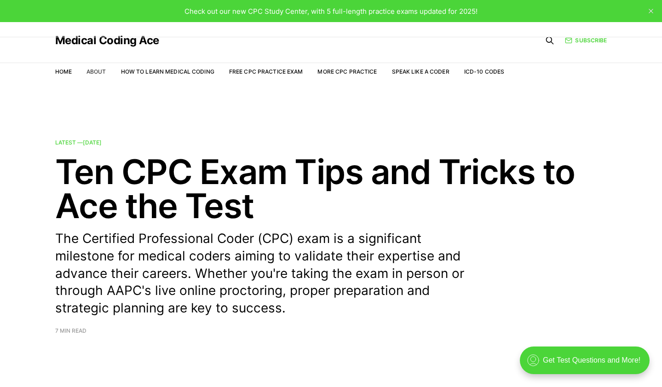
click at [93, 72] on link "About" at bounding box center [96, 71] width 20 height 7
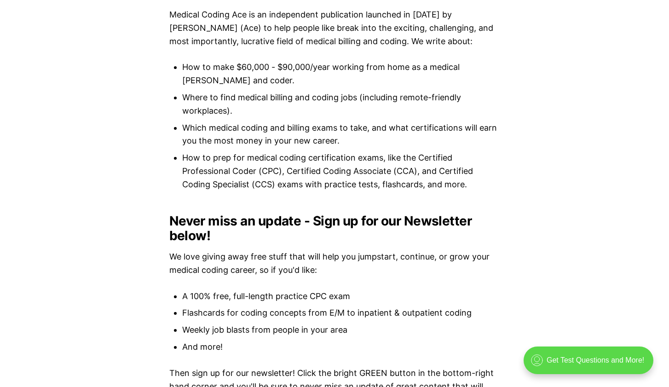
scroll to position [920, 0]
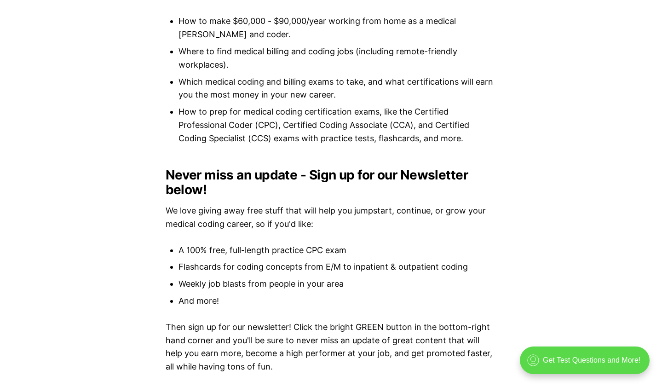
click at [581, 362] on div ".cls-1{fill:none;stroke:currentColor;stroke-linecap:round;stroke-linejoin:round…" at bounding box center [585, 360] width 130 height 28
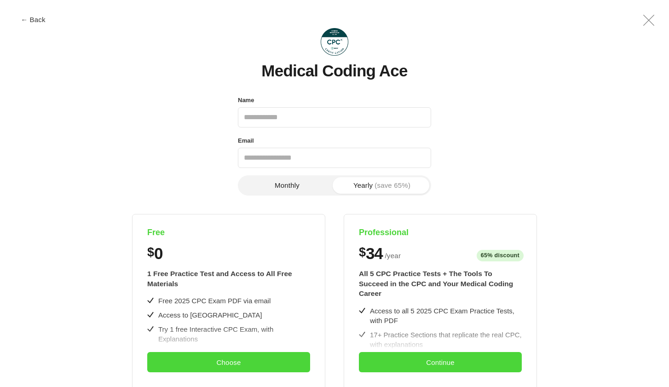
scroll to position [0, 0]
drag, startPoint x: 142, startPoint y: 271, endPoint x: 222, endPoint y: 288, distance: 81.8
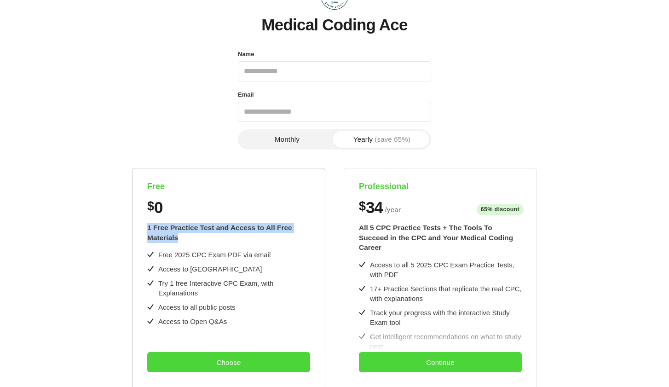
scroll to position [92, 0]
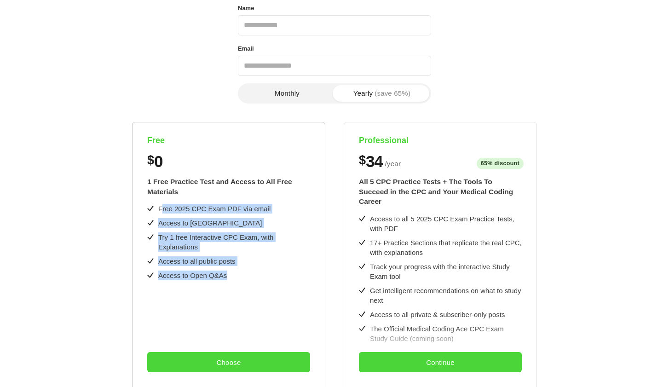
drag, startPoint x: 161, startPoint y: 210, endPoint x: 281, endPoint y: 262, distance: 130.8
click at [281, 262] on div "Free 2025 CPC Exam PDF via email Access to CPC Study Center Try 1 free Interact…" at bounding box center [228, 242] width 163 height 76
click at [281, 271] on div "Access to Open Q&As" at bounding box center [228, 276] width 163 height 10
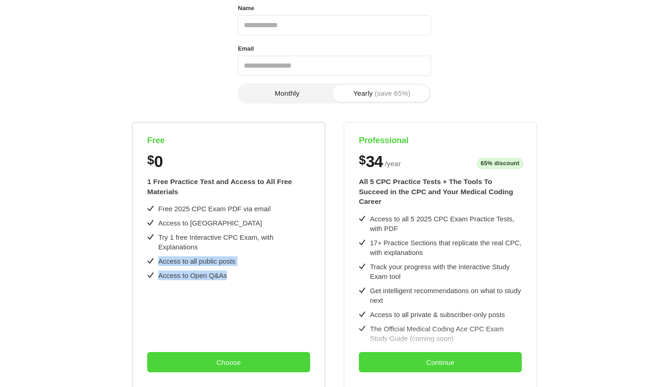
drag, startPoint x: 156, startPoint y: 249, endPoint x: 246, endPoint y: 272, distance: 92.5
click at [246, 272] on div "1 Free Practice Test and Access to All Free Materials Free 2025 CPC Exam PDF vi…" at bounding box center [228, 310] width 163 height 283
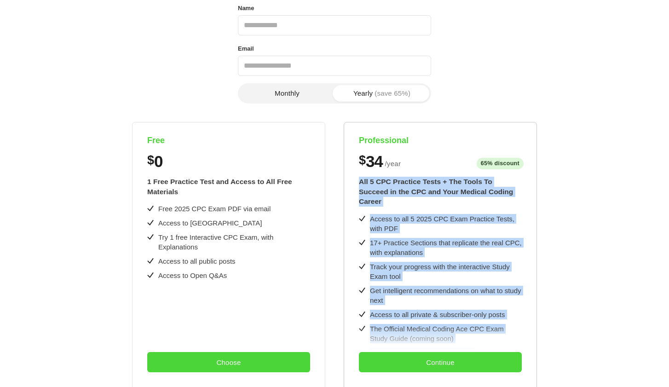
drag, startPoint x: 358, startPoint y: 182, endPoint x: 507, endPoint y: 334, distance: 213.1
click at [507, 334] on div "Professional $ 34 / year 65% discount $8/month All 5 CPC Practice Tests + The T…" at bounding box center [440, 314] width 193 height 385
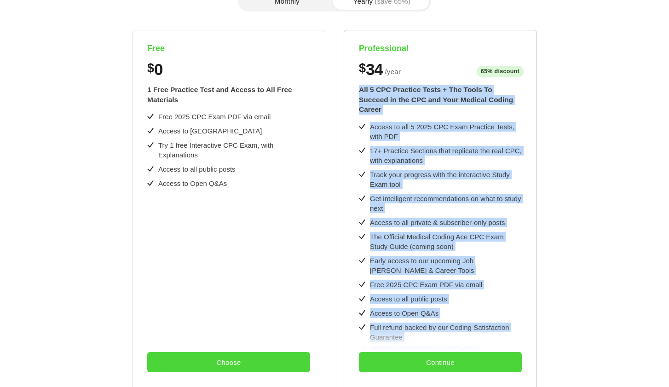
scroll to position [270, 0]
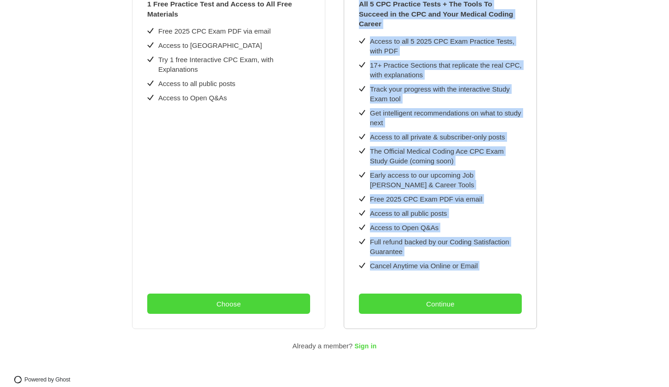
click at [449, 237] on div "Full refund backed by our Coding Satisfaction Guarantee" at bounding box center [446, 246] width 152 height 19
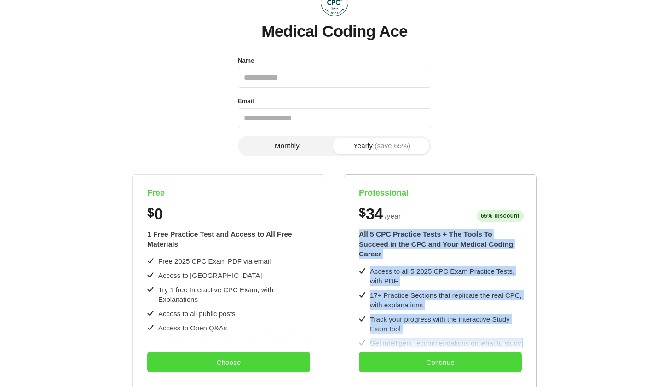
scroll to position [0, 0]
